Goal: Obtain resource: Download file/media

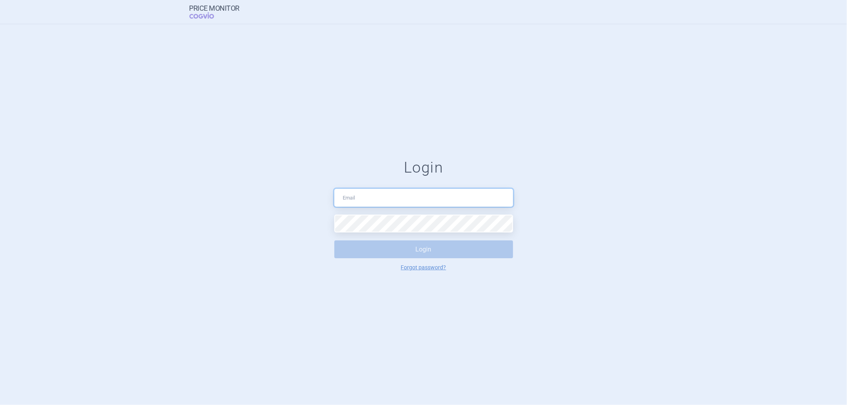
type input "[PERSON_NAME][EMAIL_ADDRESS][PERSON_NAME][DOMAIN_NAME]"
click at [367, 252] on button "Login" at bounding box center [423, 250] width 179 height 18
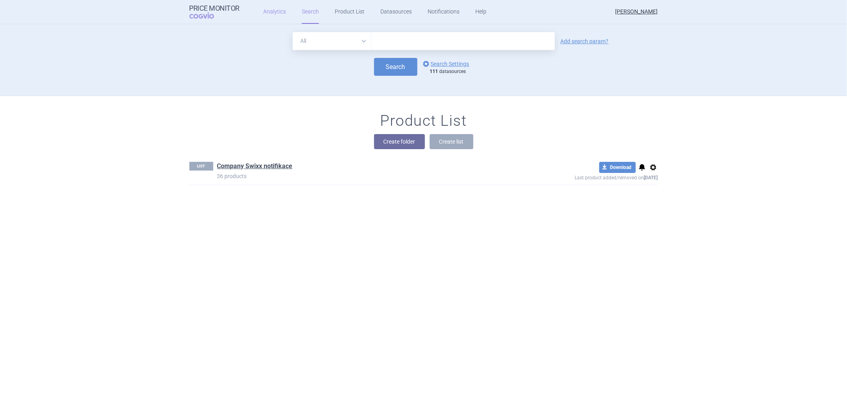
click at [269, 14] on link "Analytics" at bounding box center [274, 12] width 23 height 24
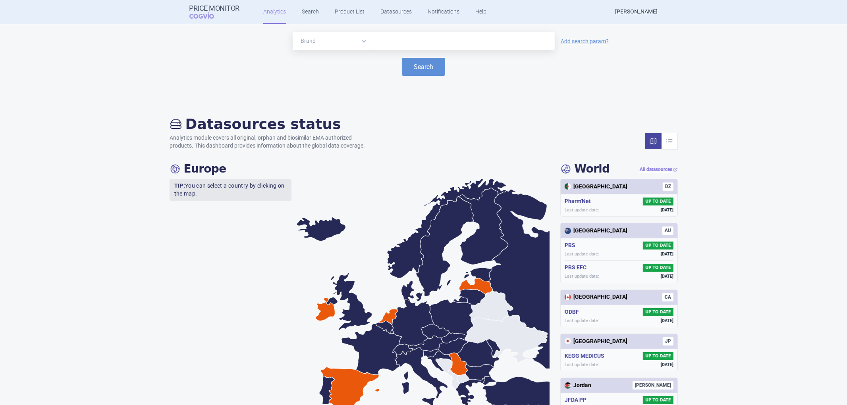
click at [389, 37] on input "text" at bounding box center [462, 41] width 175 height 10
type input "[MEDICAL_DATA]"
click at [411, 66] on button "Search" at bounding box center [423, 67] width 43 height 18
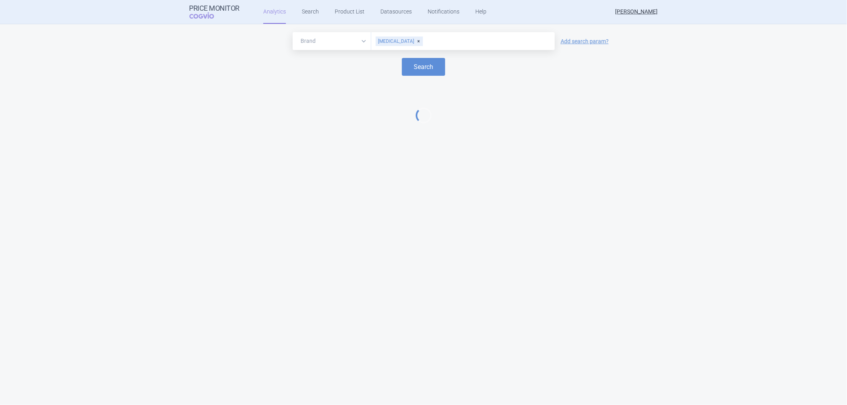
select select "EUR"
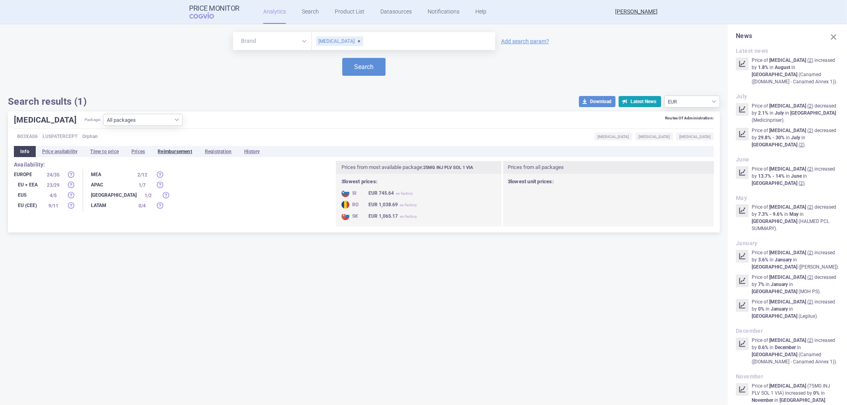
click at [187, 150] on li "Reimbursement" at bounding box center [174, 151] width 47 height 11
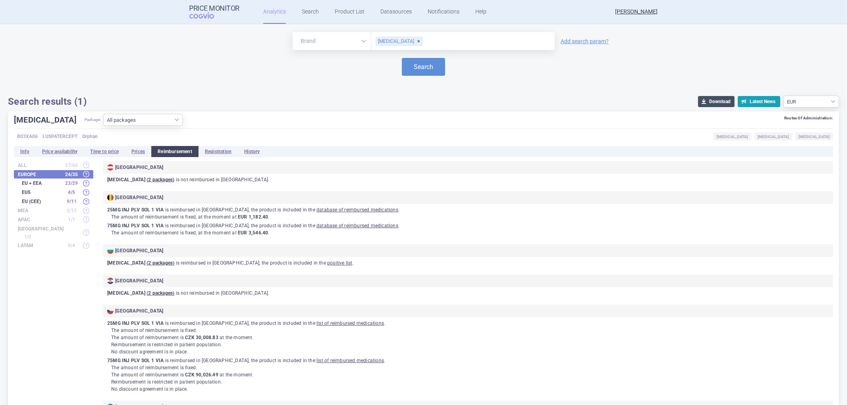
click at [709, 102] on button "download Download" at bounding box center [716, 101] width 37 height 11
